Goal: Find specific page/section: Find specific page/section

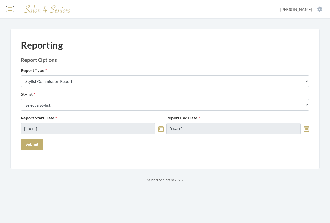
click at [9, 9] on icon at bounding box center [10, 8] width 5 height 5
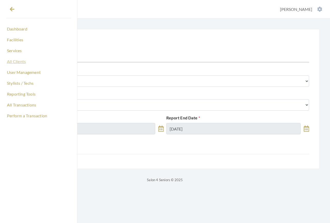
click at [15, 62] on link "All Clients" at bounding box center [38, 61] width 65 height 9
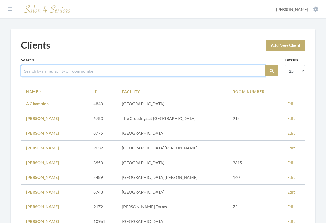
click at [42, 68] on input "search" at bounding box center [143, 70] width 244 height 11
type input "fantasia"
click at [265, 65] on button "Search" at bounding box center [271, 70] width 13 height 11
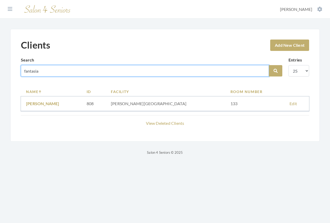
drag, startPoint x: 52, startPoint y: 72, endPoint x: 19, endPoint y: 70, distance: 33.3
click at [19, 70] on div "Clients Add New Client Search fantasia Search Entries 10 25 50 100 Name ID Faci…" at bounding box center [165, 85] width 310 height 112
type input "[PERSON_NAME]"
click at [269, 65] on button "Search" at bounding box center [275, 70] width 13 height 11
